Goal: Find specific page/section: Find specific page/section

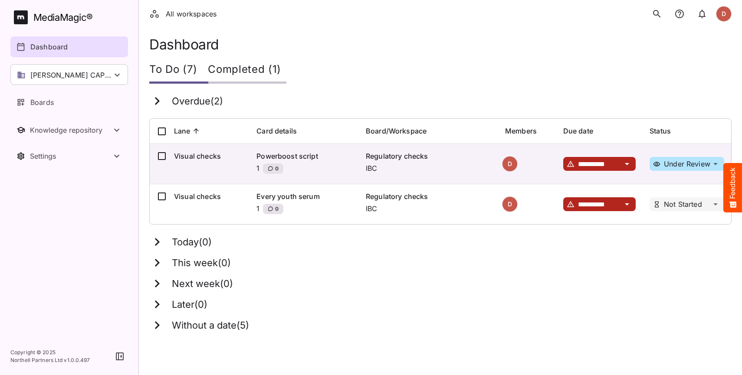
click at [660, 14] on icon "search" at bounding box center [657, 14] width 10 height 10
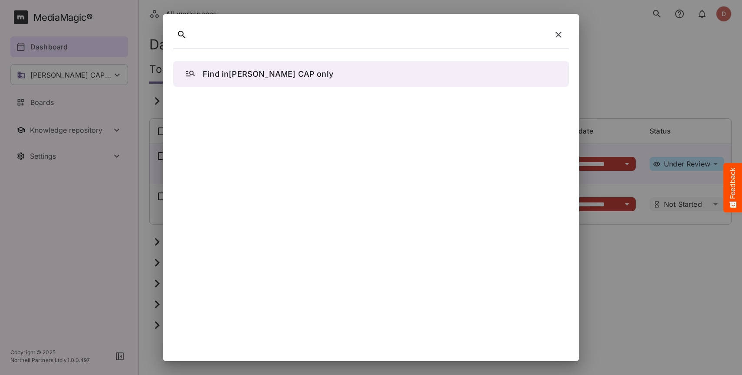
click at [269, 40] on div at bounding box center [368, 34] width 357 height 13
click at [279, 81] on button "Find in [PERSON_NAME] CAP only" at bounding box center [371, 74] width 396 height 26
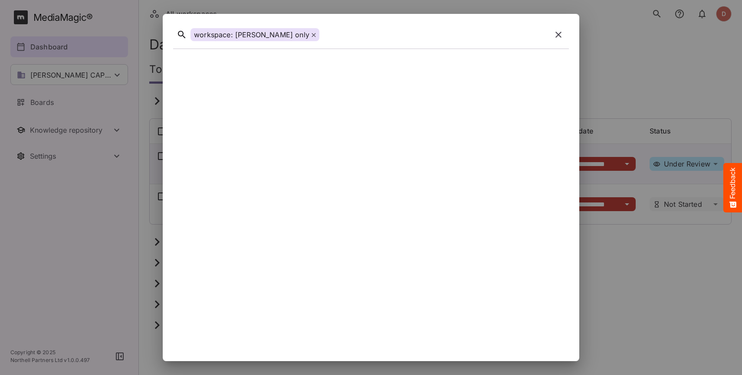
click at [311, 36] on icon at bounding box center [313, 35] width 4 height 4
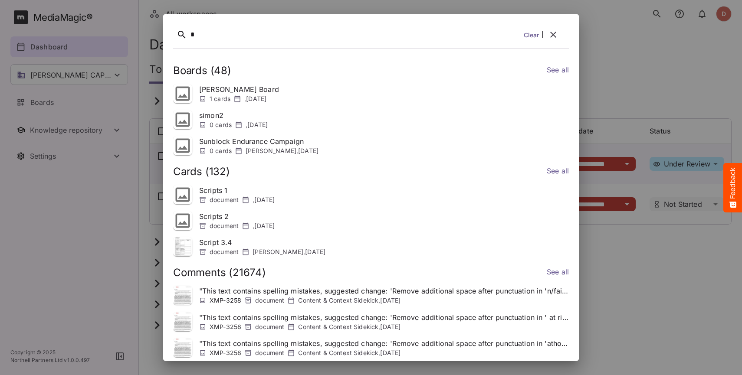
click at [550, 34] on icon "button" at bounding box center [553, 34] width 10 height 10
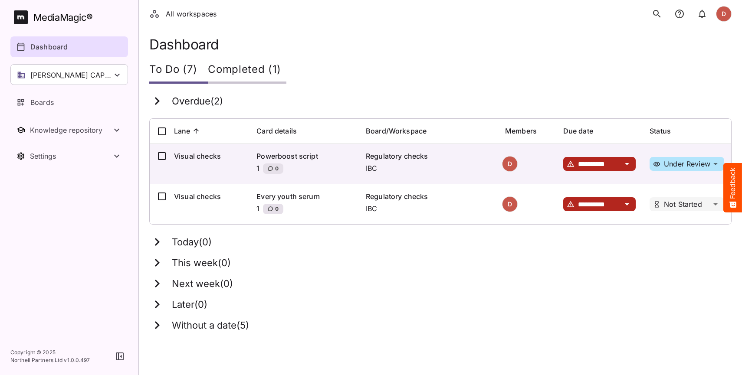
click at [656, 16] on icon "search" at bounding box center [657, 14] width 10 height 10
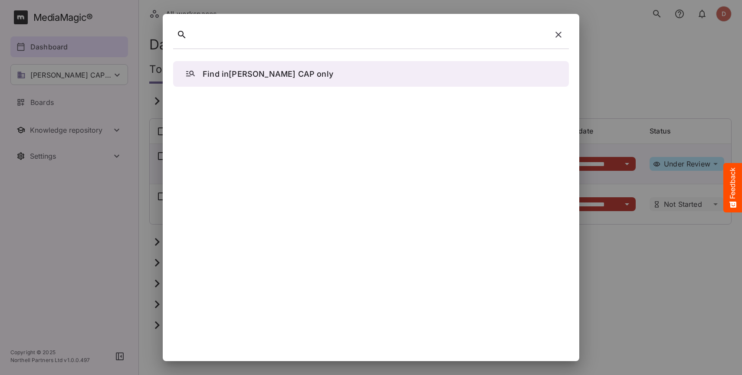
click at [213, 74] on p "Find in [PERSON_NAME] CAP only" at bounding box center [268, 74] width 131 height 12
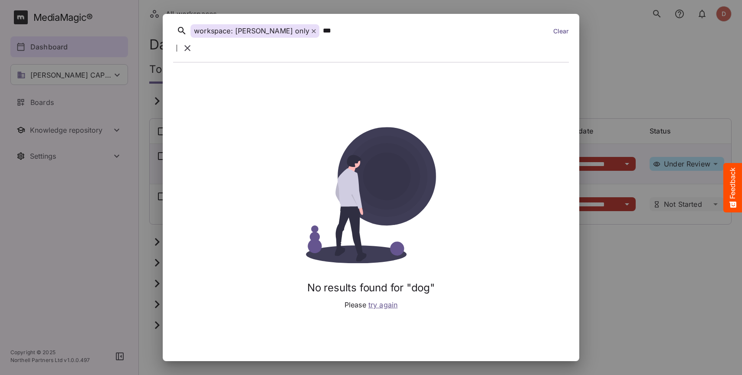
click at [193, 43] on icon "button" at bounding box center [187, 48] width 10 height 10
